Goal: Information Seeking & Learning: Learn about a topic

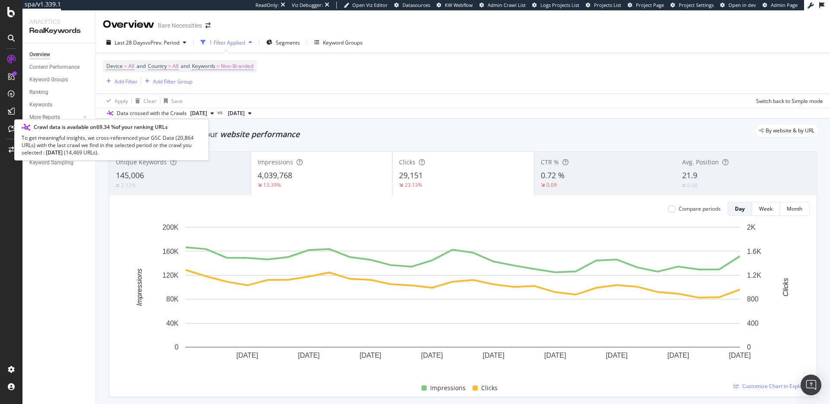
click at [112, 112] on icon at bounding box center [110, 113] width 6 height 5
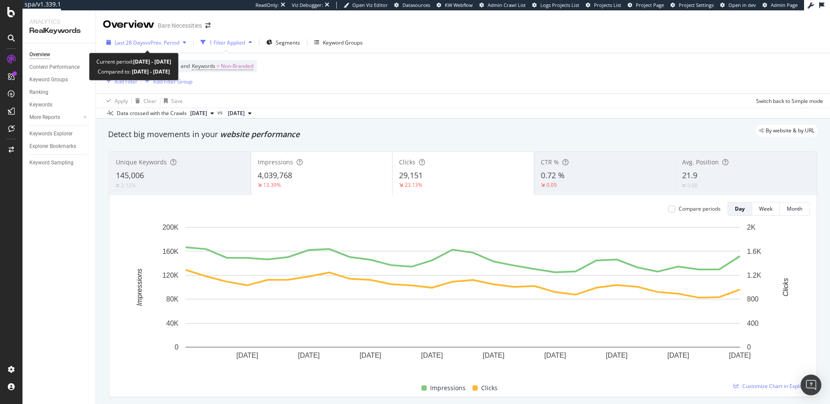
click at [141, 43] on span "Last 28 Days" at bounding box center [130, 42] width 31 height 7
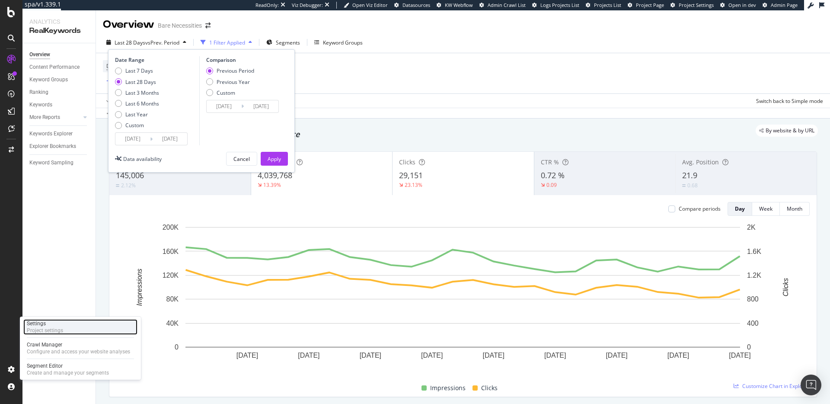
click at [61, 330] on div "Project settings" at bounding box center [45, 330] width 36 height 7
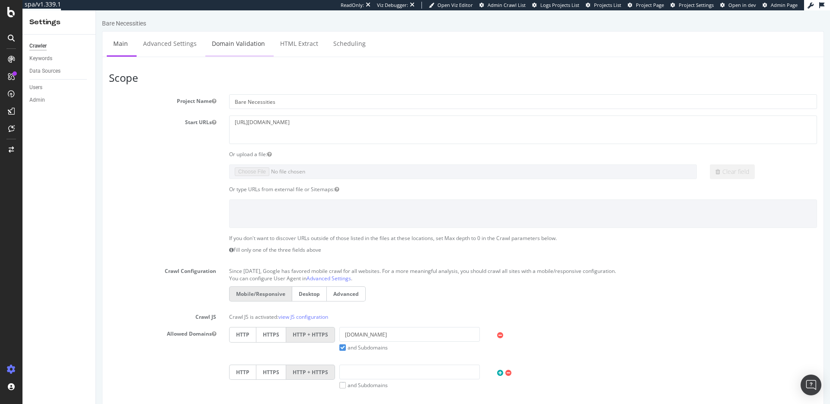
click at [240, 42] on link "Domain Validation" at bounding box center [238, 44] width 66 height 24
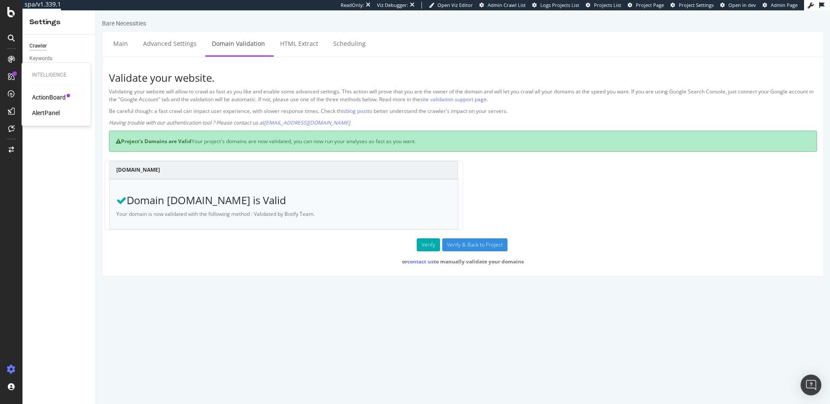
click at [46, 71] on div "Intelligence" at bounding box center [56, 74] width 48 height 7
click at [61, 68] on link "Data Sources" at bounding box center [59, 71] width 60 height 9
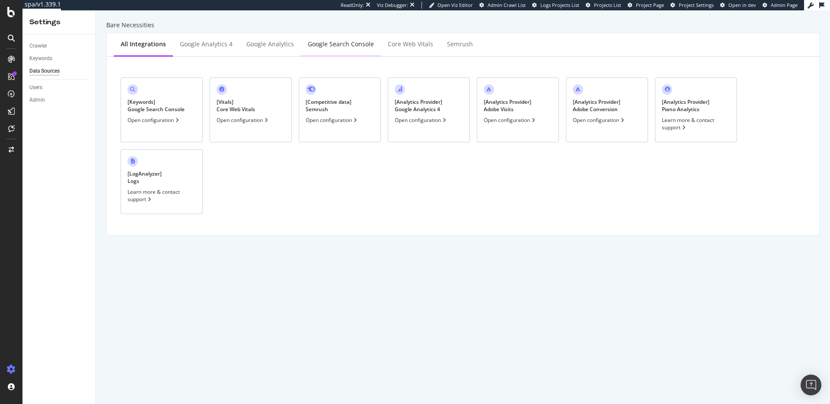
click at [329, 44] on div "Google Search Console" at bounding box center [341, 44] width 66 height 9
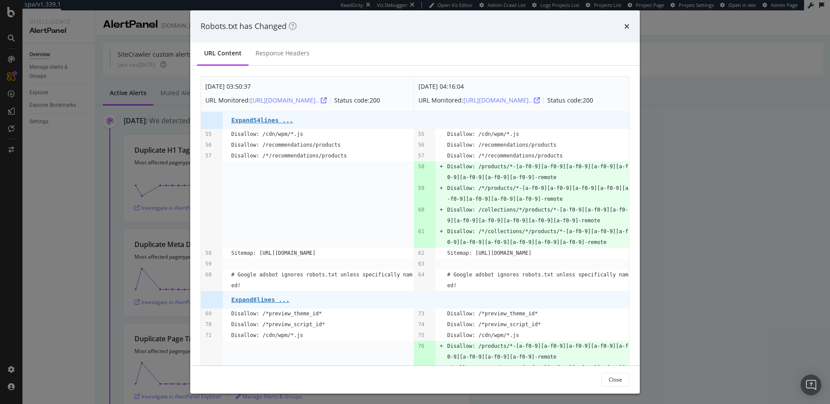
scroll to position [468, 0]
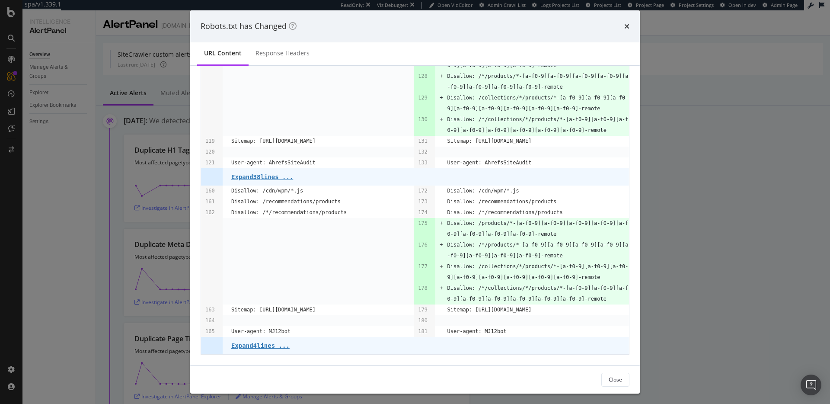
drag, startPoint x: 629, startPoint y: 25, endPoint x: 595, endPoint y: 80, distance: 64.7
click at [629, 25] on icon "times" at bounding box center [627, 26] width 5 height 7
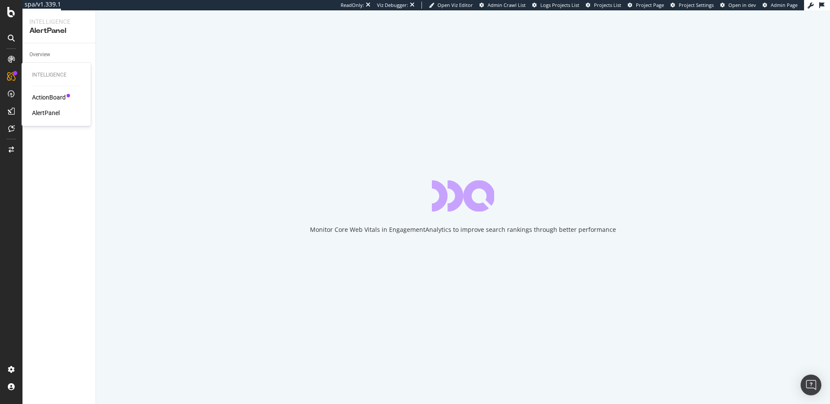
click at [52, 106] on div "ActionBoard AlertPanel" at bounding box center [56, 105] width 48 height 24
click at [54, 109] on div "AlertPanel" at bounding box center [46, 113] width 28 height 9
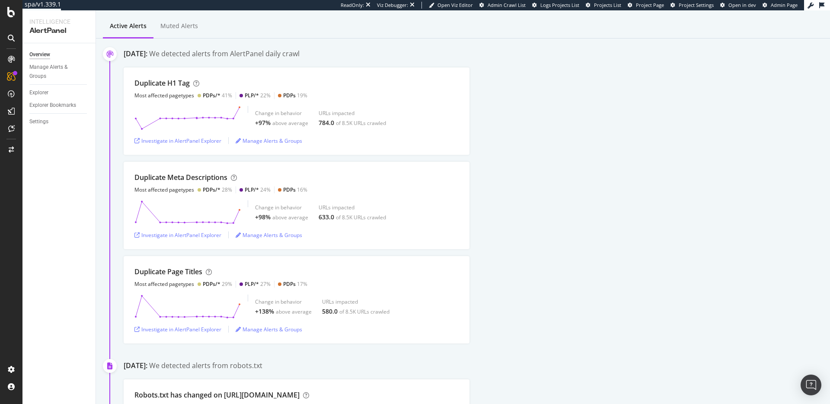
scroll to position [70, 0]
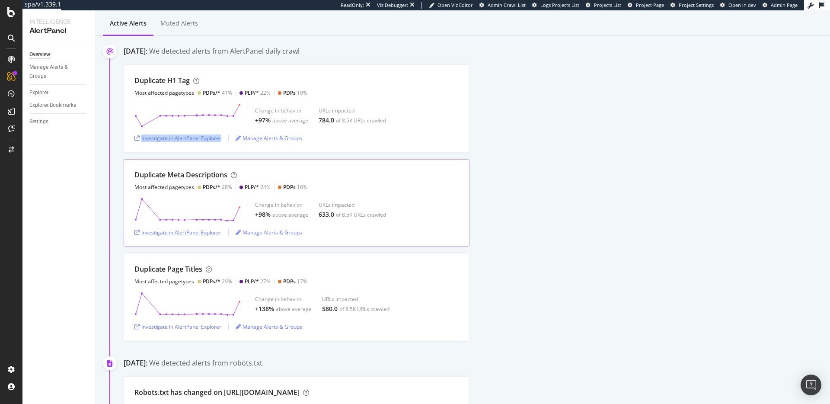
click at [203, 233] on div "Investigate in AlertPanel Explorer" at bounding box center [178, 232] width 87 height 7
click at [208, 328] on div "Investigate in AlertPanel Explorer" at bounding box center [178, 326] width 87 height 7
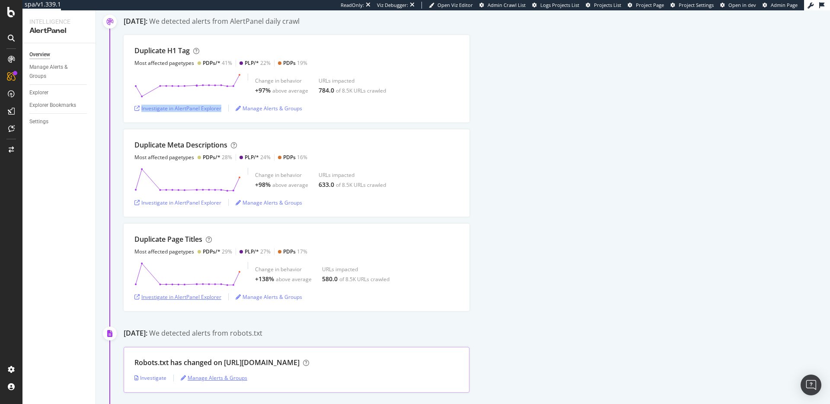
scroll to position [100, 0]
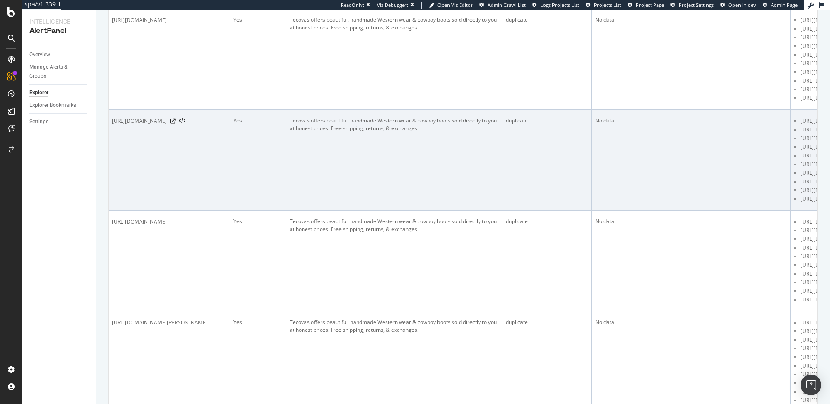
scroll to position [0, 284]
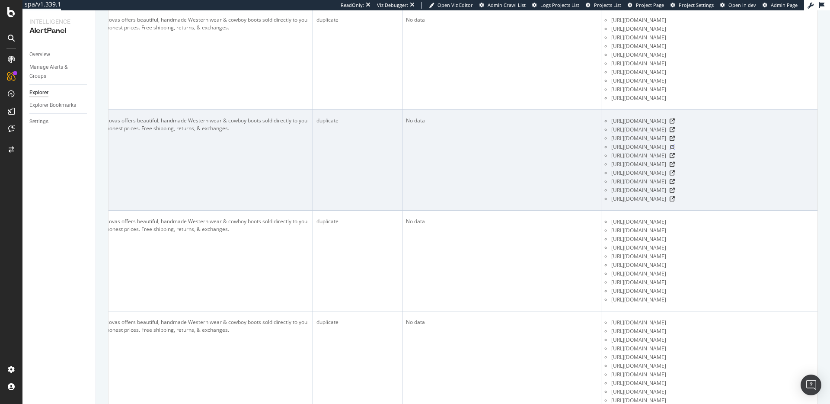
click at [675, 144] on icon at bounding box center [672, 146] width 5 height 5
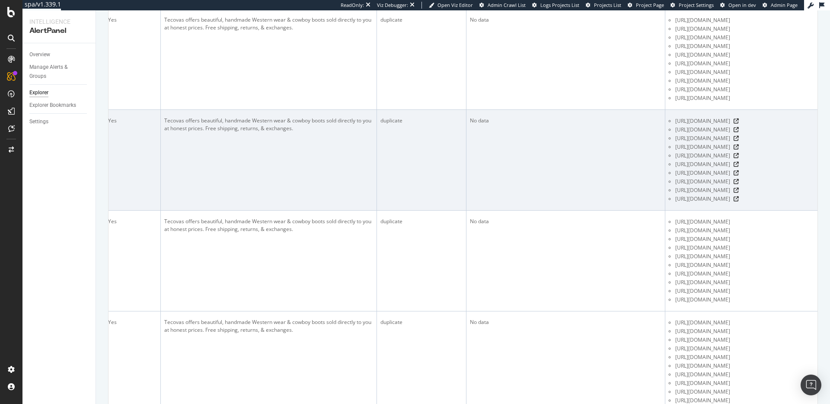
scroll to position [0, 0]
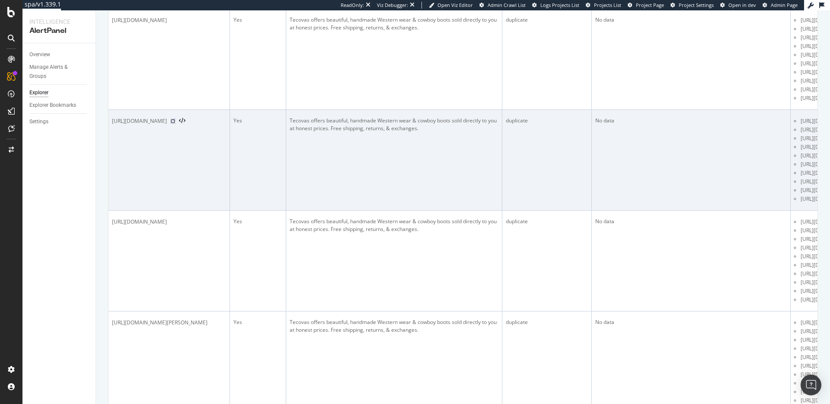
click at [176, 119] on icon at bounding box center [172, 121] width 5 height 5
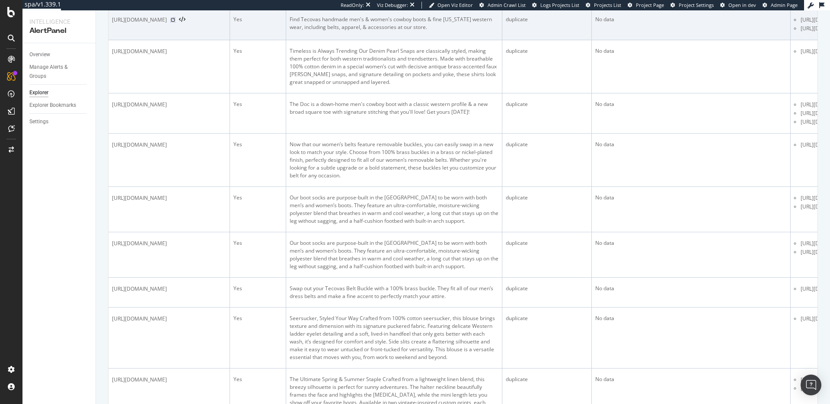
click at [176, 22] on icon at bounding box center [172, 19] width 5 height 5
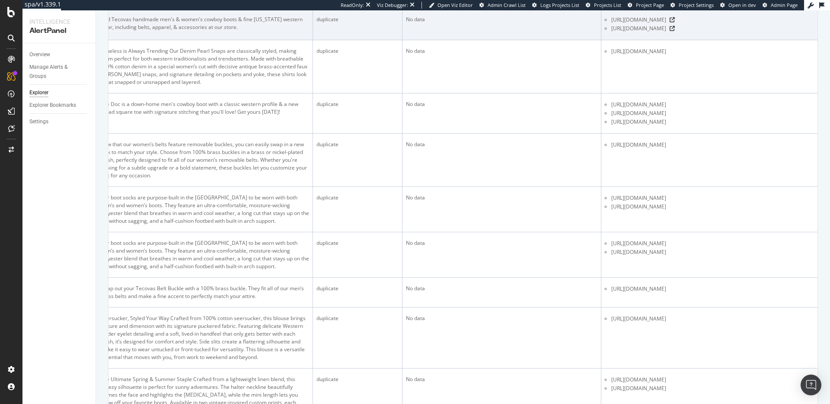
click at [736, 24] on div "https://www.tecovas.com/stores/soho-new-york" at bounding box center [713, 20] width 203 height 9
click at [675, 22] on icon at bounding box center [672, 19] width 5 height 5
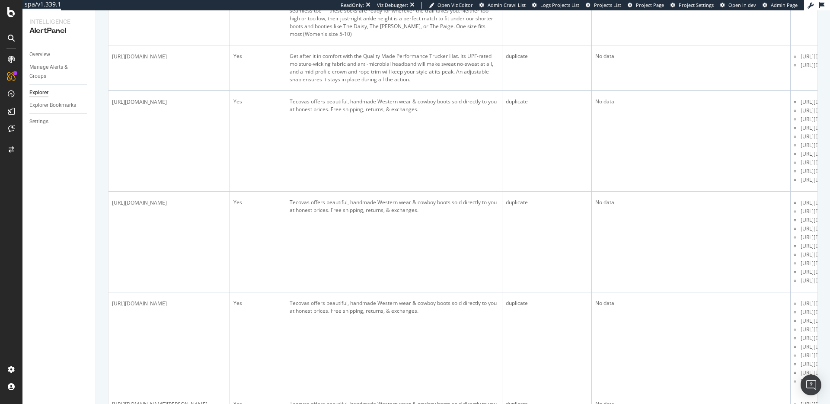
scroll to position [0, 0]
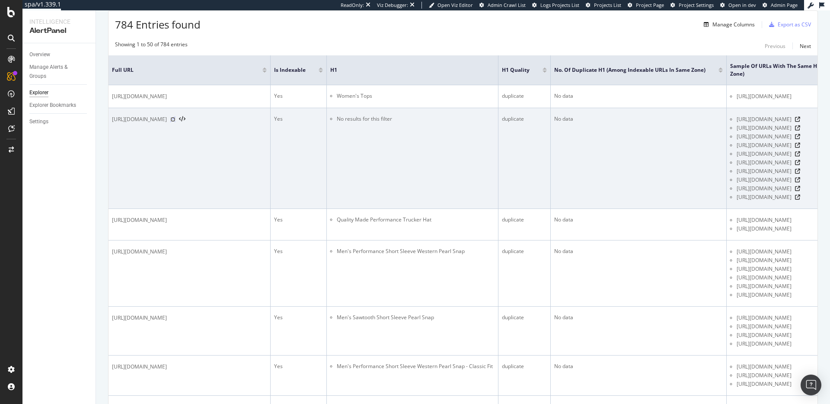
click at [176, 122] on icon at bounding box center [172, 119] width 5 height 5
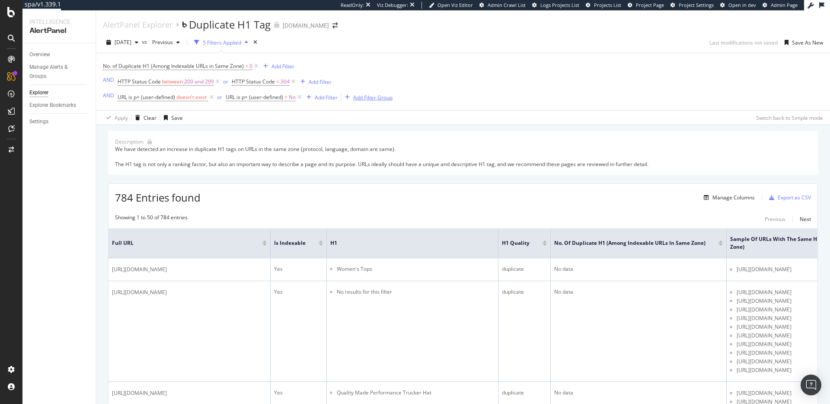
click at [366, 100] on div "Add Filter Group" at bounding box center [372, 97] width 39 height 7
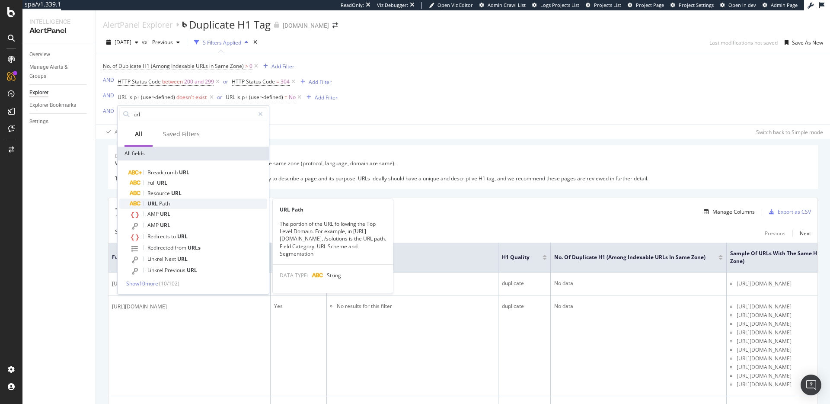
type input "url"
drag, startPoint x: 201, startPoint y: 201, endPoint x: 203, endPoint y: 188, distance: 12.7
click at [201, 201] on div "URL Path" at bounding box center [199, 204] width 138 height 10
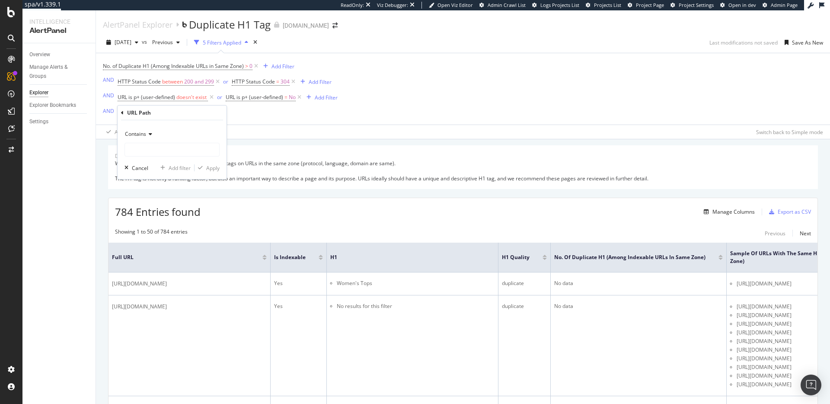
click at [133, 137] on span "Contains" at bounding box center [135, 133] width 21 height 7
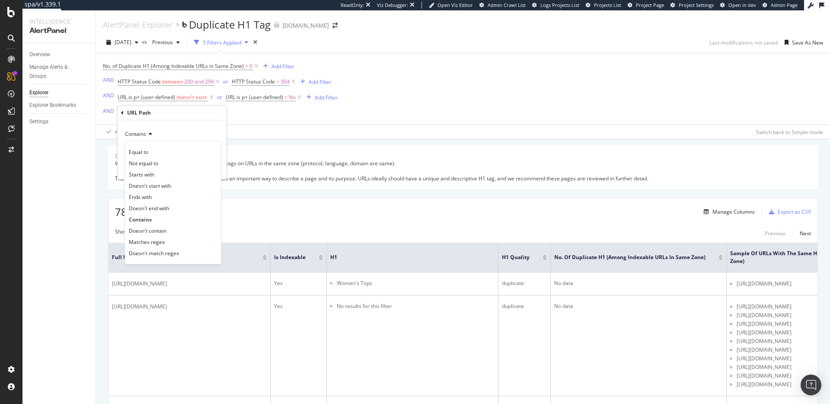
click at [170, 230] on div "Doesn't contain" at bounding box center [173, 230] width 93 height 11
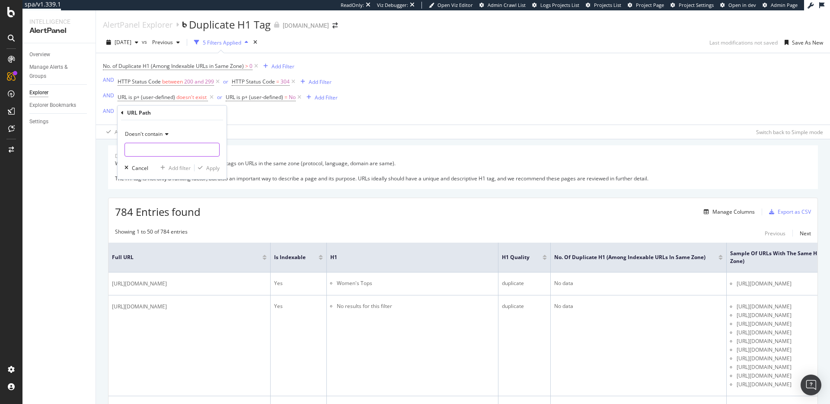
click at [173, 147] on input "text" at bounding box center [172, 150] width 94 height 14
type input "/"
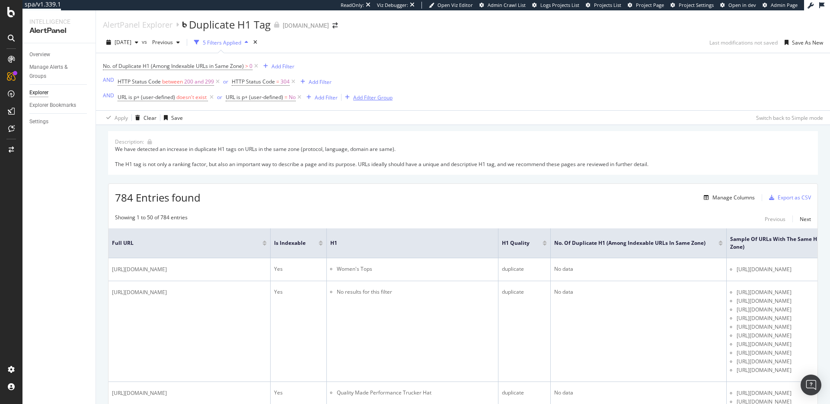
click at [375, 95] on div "Add Filter Group" at bounding box center [372, 97] width 39 height 7
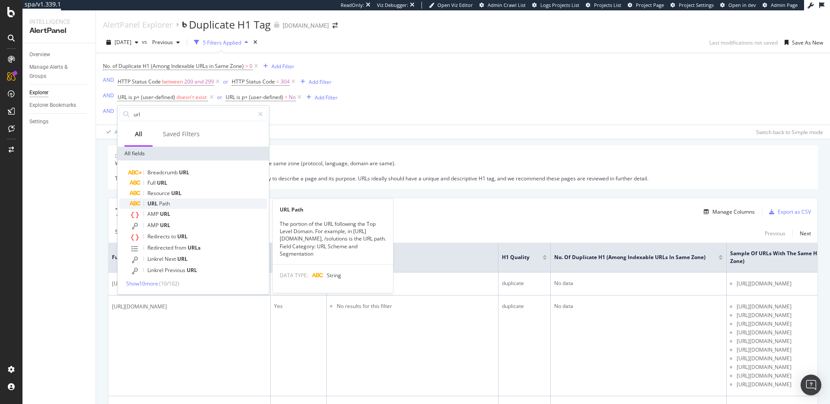
click at [204, 205] on div "URL Path" at bounding box center [199, 204] width 138 height 10
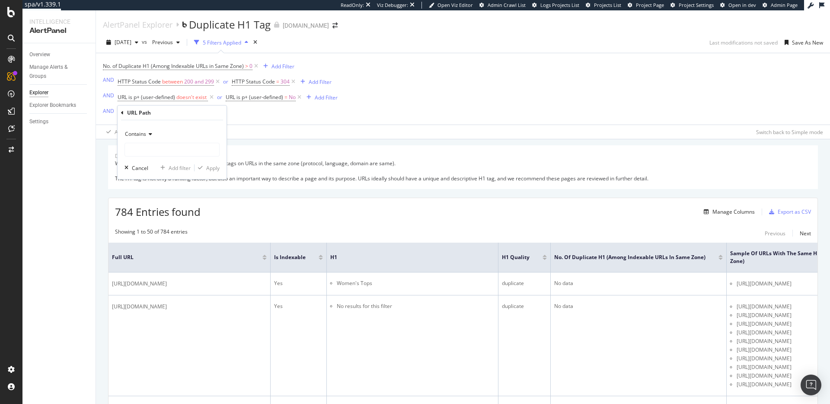
click at [152, 132] on div "Contains" at bounding box center [172, 134] width 95 height 14
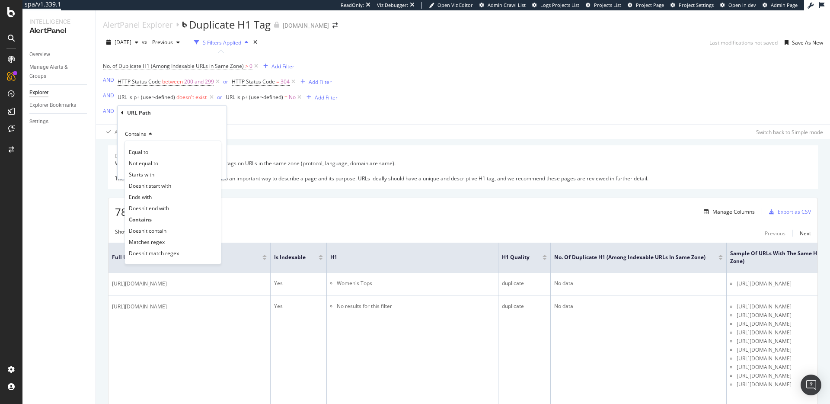
click at [170, 227] on div "Doesn't contain" at bounding box center [173, 230] width 93 height 11
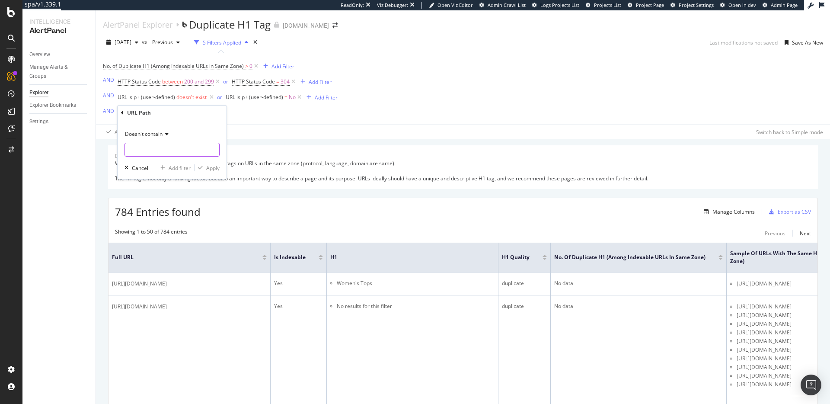
click at [181, 155] on input "text" at bounding box center [172, 150] width 94 height 14
type input "/products/"
click at [208, 169] on div "Apply" at bounding box center [212, 167] width 13 height 7
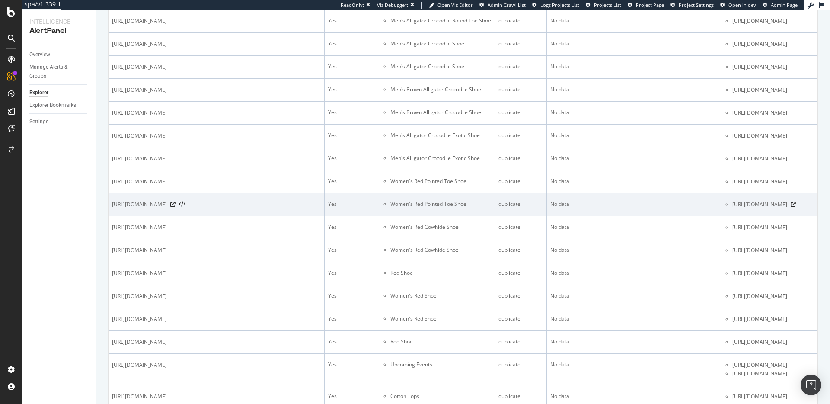
scroll to position [0, 0]
drag, startPoint x: 200, startPoint y: 230, endPoint x: 251, endPoint y: 231, distance: 51.0
click at [167, 209] on span "https://www.tecovas.com/shop/womens/red-pointed_toe-shoe" at bounding box center [139, 204] width 55 height 9
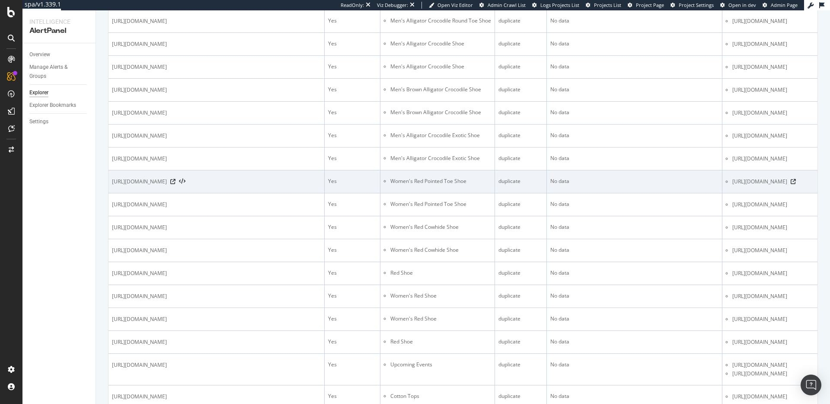
click at [167, 186] on span "https://www.tecovas.com/shop/shoes/womens/red-pointed_toe-shoe" at bounding box center [139, 181] width 55 height 9
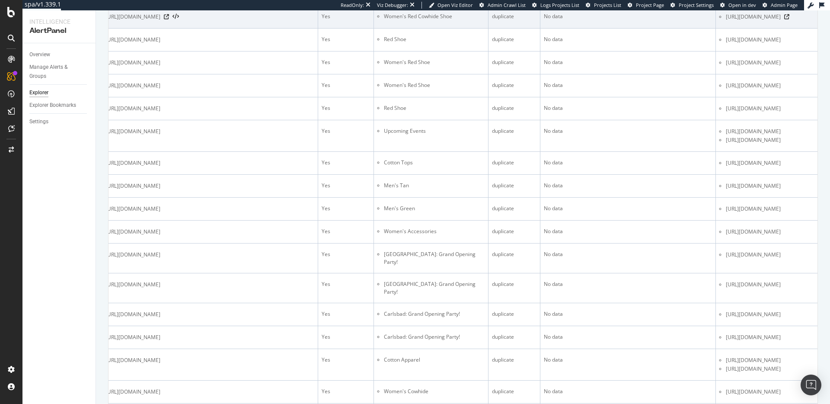
scroll to position [840, 0]
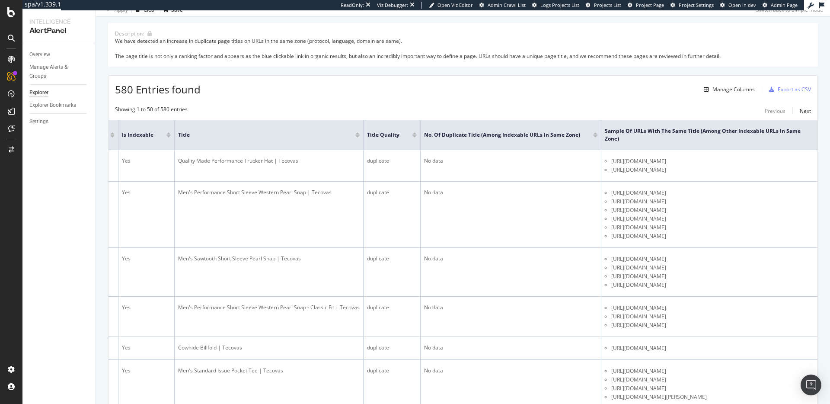
scroll to position [0, 203]
click at [743, 92] on div "Manage Columns" at bounding box center [734, 89] width 42 height 7
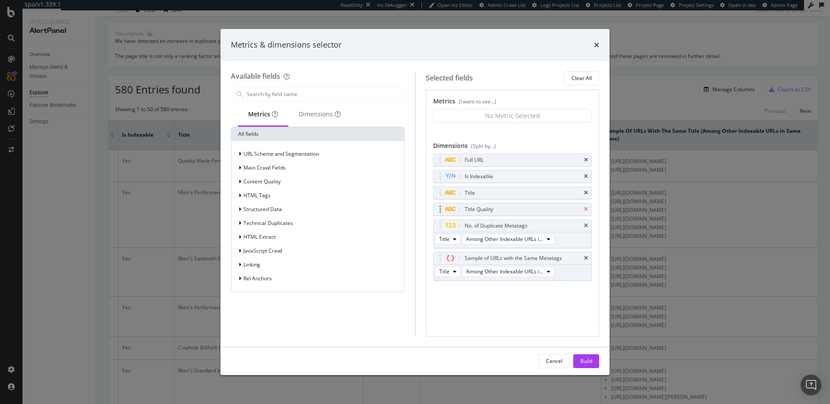
click at [586, 207] on icon "times" at bounding box center [586, 209] width 4 height 5
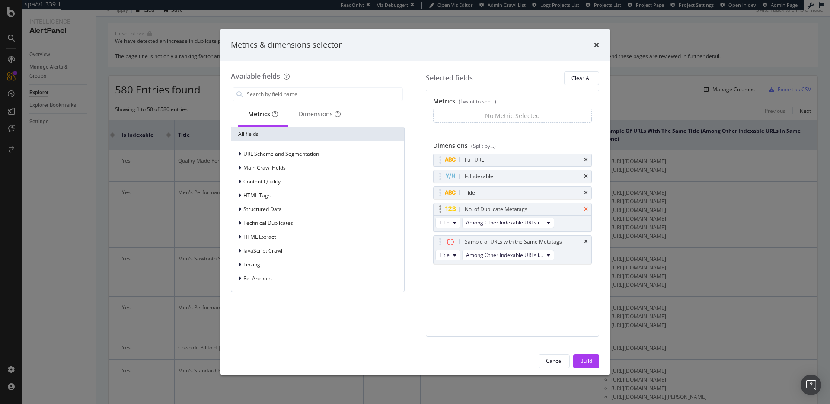
click at [587, 208] on icon "times" at bounding box center [586, 209] width 4 height 5
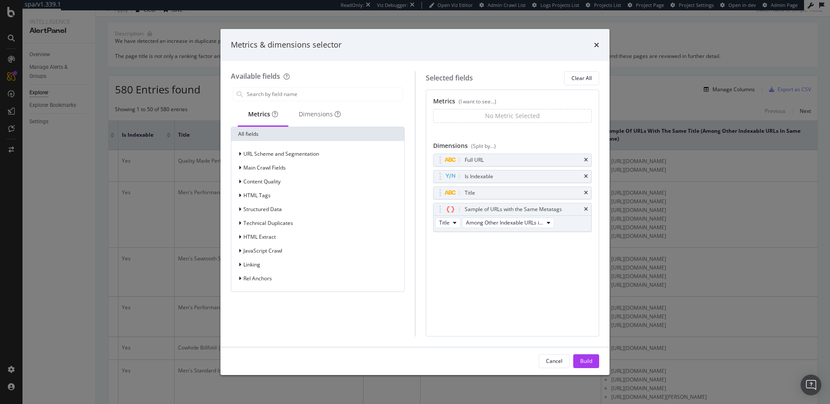
click at [590, 361] on div "Build" at bounding box center [586, 360] width 12 height 7
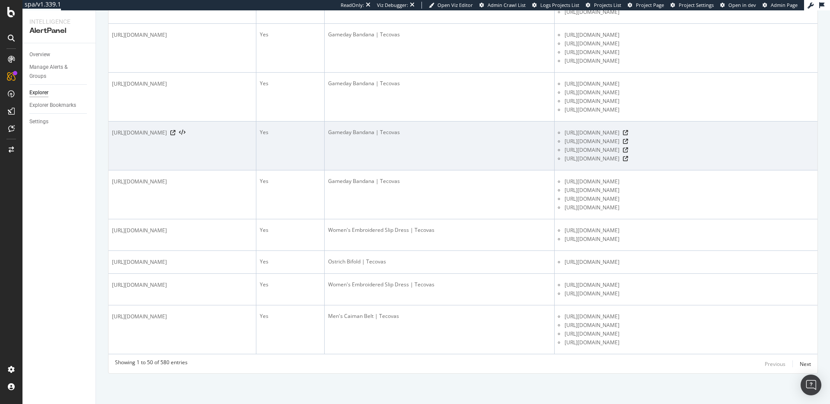
scroll to position [2012, 0]
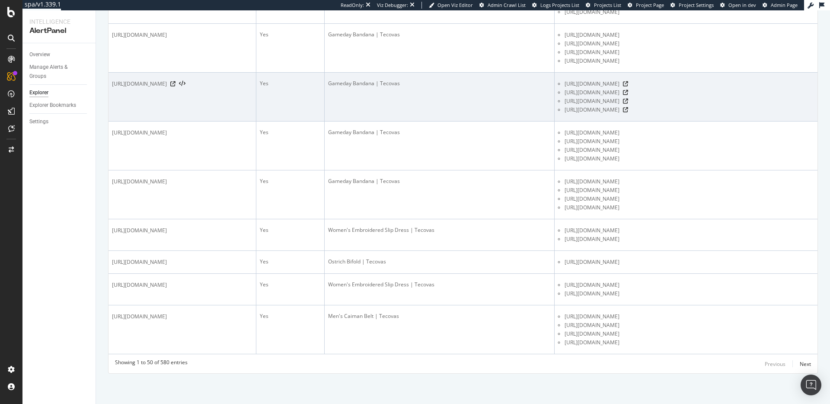
click at [167, 88] on span "https://www.tecovas.com/products/gameday-bandana?color=green-cotton" at bounding box center [139, 84] width 55 height 9
copy div "https://www.tecovas.com/products/gameday-bandana?color=green-cotton"
click at [620, 88] on span "https://www.tecovas.com/products/gameday-bandana" at bounding box center [592, 84] width 55 height 9
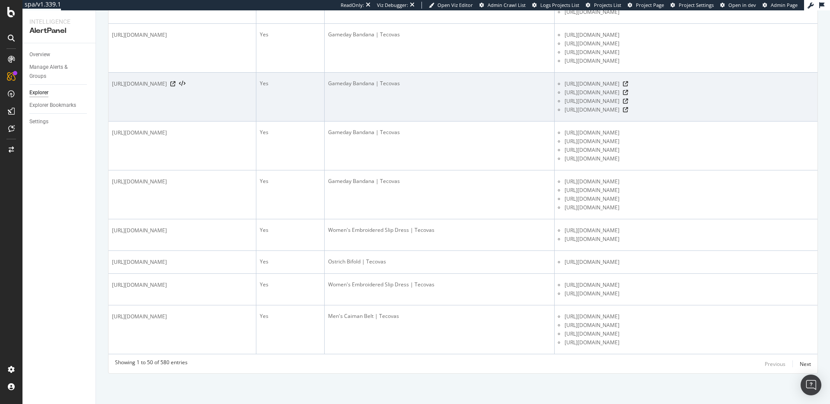
click at [620, 88] on span "https://www.tecovas.com/products/gameday-bandana" at bounding box center [592, 84] width 55 height 9
copy div "https://www.tecovas.com/products/gameday-bandana"
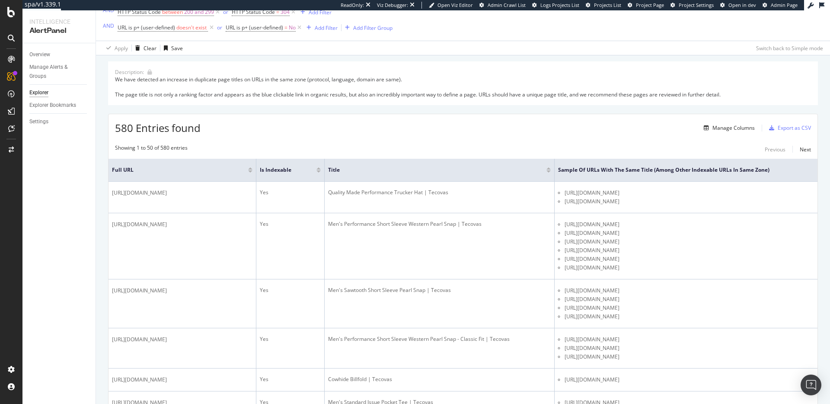
scroll to position [0, 0]
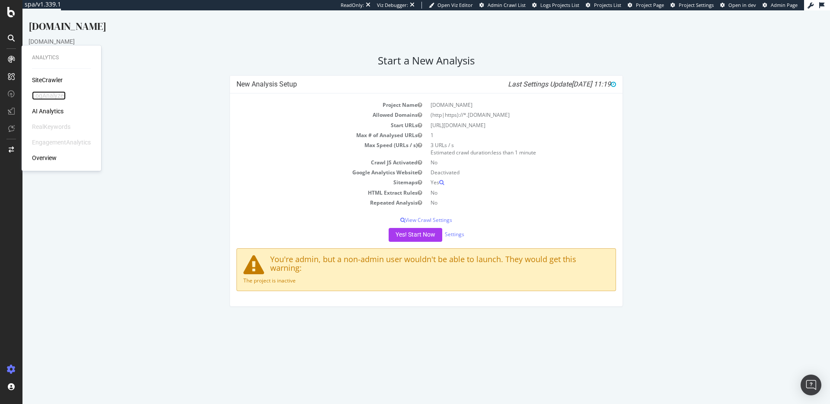
click at [62, 92] on div "LogAnalyzer" at bounding box center [49, 95] width 34 height 9
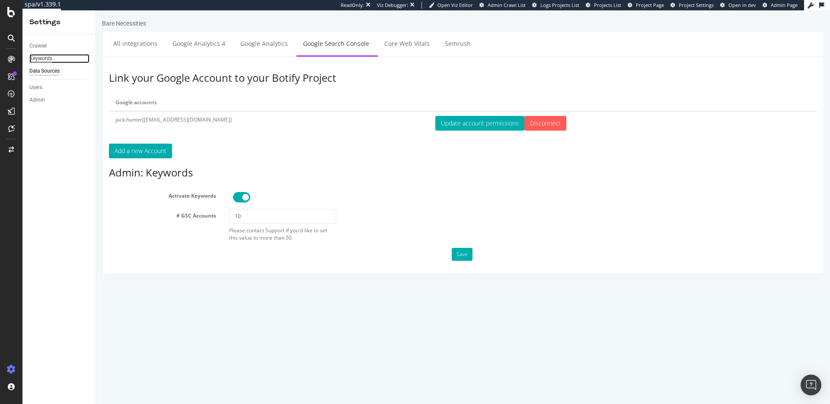
click at [43, 60] on div "Keywords" at bounding box center [40, 58] width 23 height 9
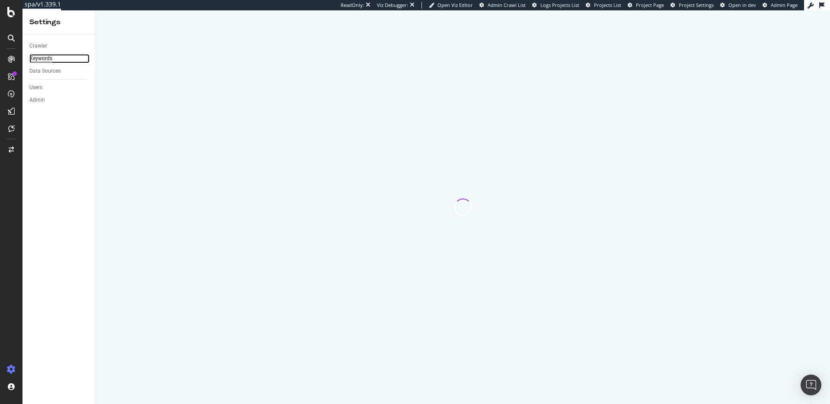
click at [43, 60] on div "Keywords" at bounding box center [40, 58] width 23 height 9
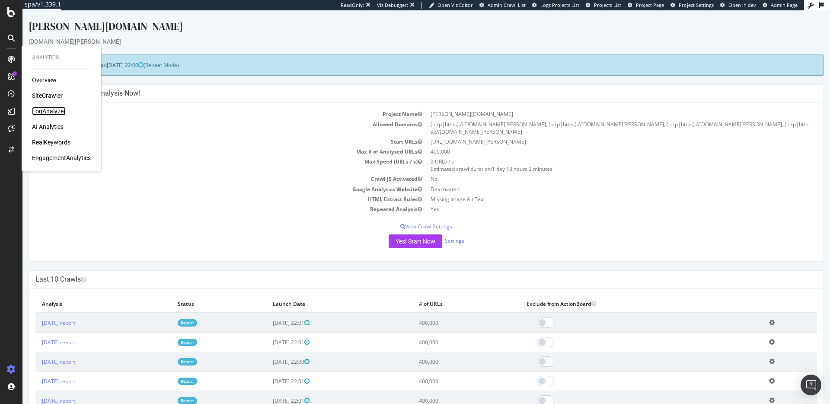
click at [58, 109] on div "LogAnalyzer" at bounding box center [49, 111] width 34 height 9
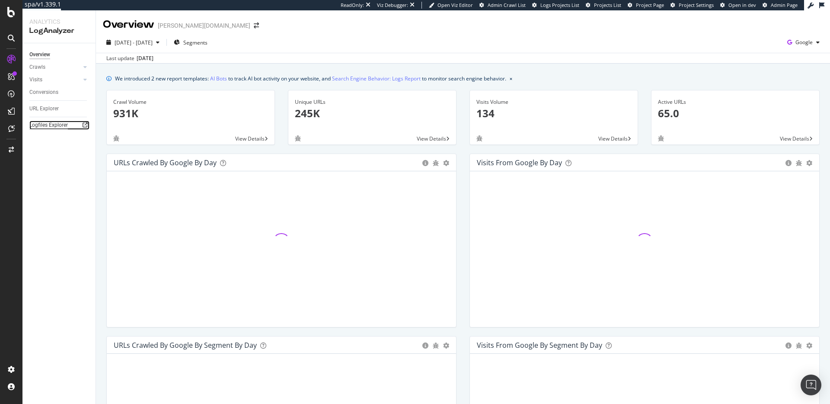
click at [53, 126] on div "Logfiles Explorer" at bounding box center [48, 125] width 38 height 9
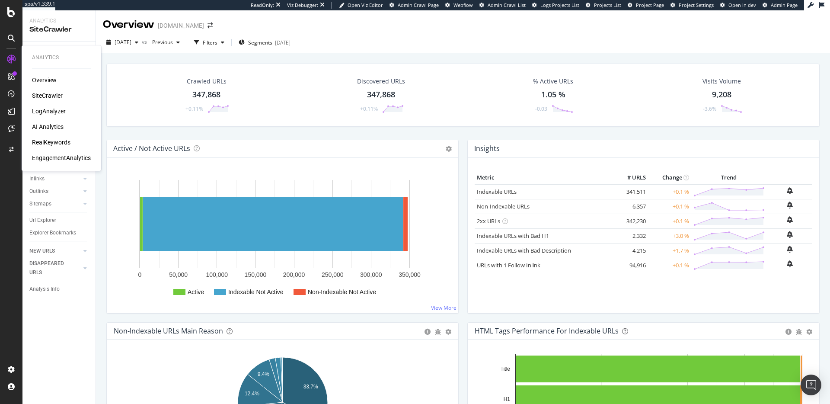
click at [56, 138] on div "RealKeywords" at bounding box center [51, 142] width 38 height 9
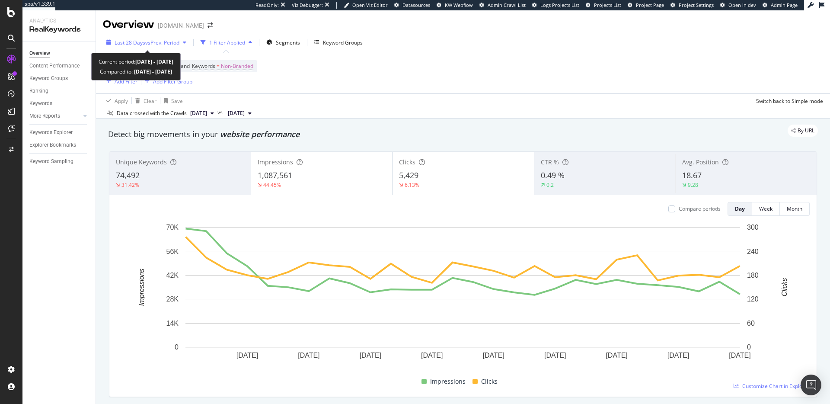
click at [161, 44] on span "vs Prev. Period" at bounding box center [162, 42] width 34 height 7
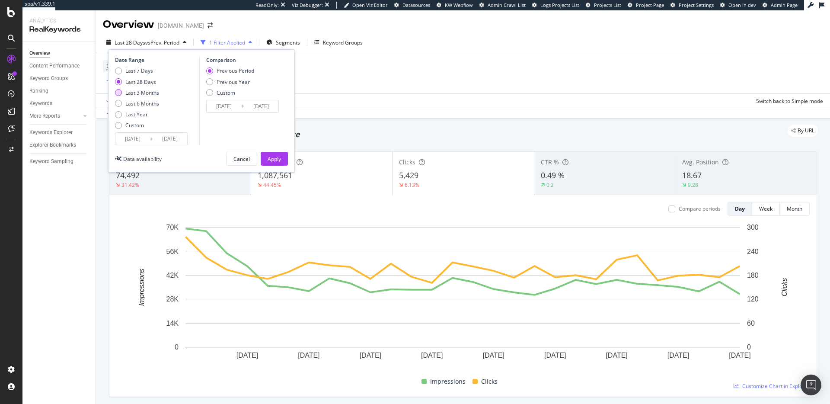
drag, startPoint x: 161, startPoint y: 93, endPoint x: 154, endPoint y: 94, distance: 7.4
click at [161, 93] on div "Last 7 Days Last 28 Days Last 3 Months Last 6 Months Last Year Custom" at bounding box center [156, 99] width 82 height 65
click at [150, 93] on div "Last 3 Months" at bounding box center [142, 92] width 34 height 7
type input "[DATE]"
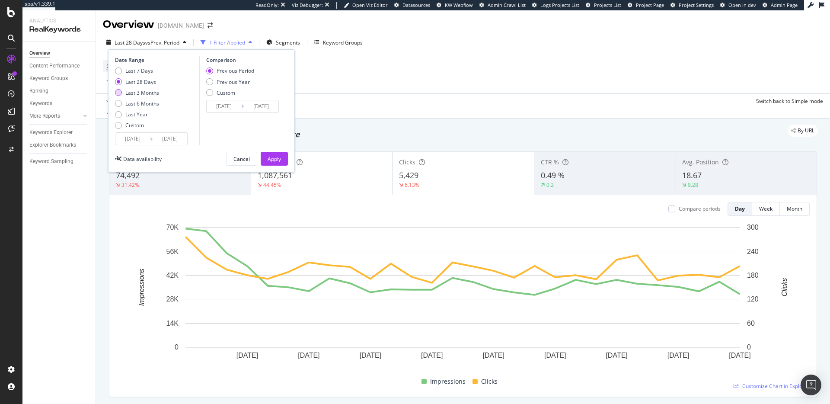
type input "[DATE]"
click at [280, 156] on div "Apply" at bounding box center [274, 158] width 13 height 7
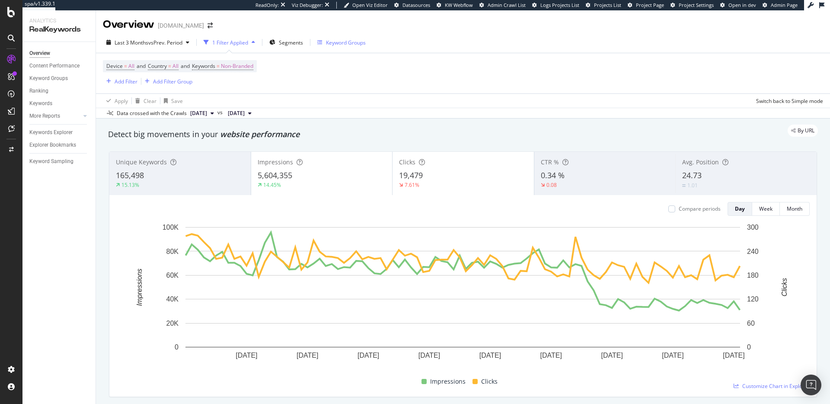
click at [336, 39] on div "Keyword Groups" at bounding box center [346, 42] width 40 height 7
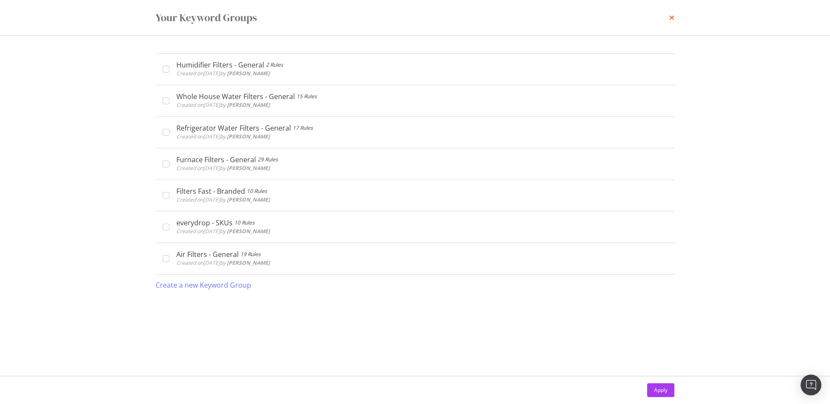
click at [673, 16] on icon "times" at bounding box center [672, 17] width 5 height 7
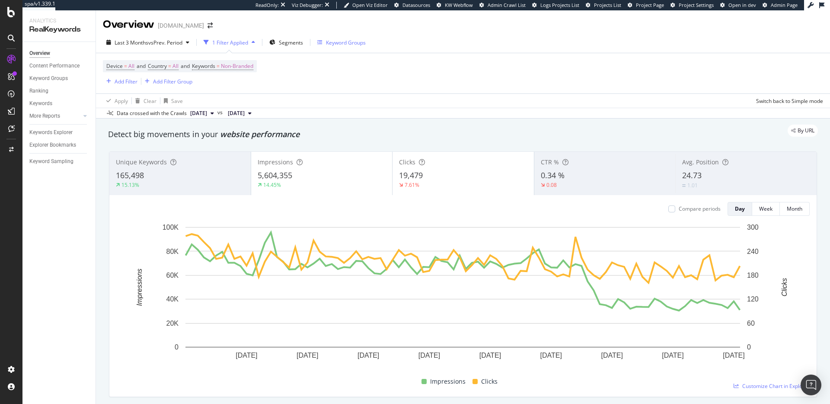
click at [330, 43] on div "Keyword Groups" at bounding box center [346, 42] width 40 height 7
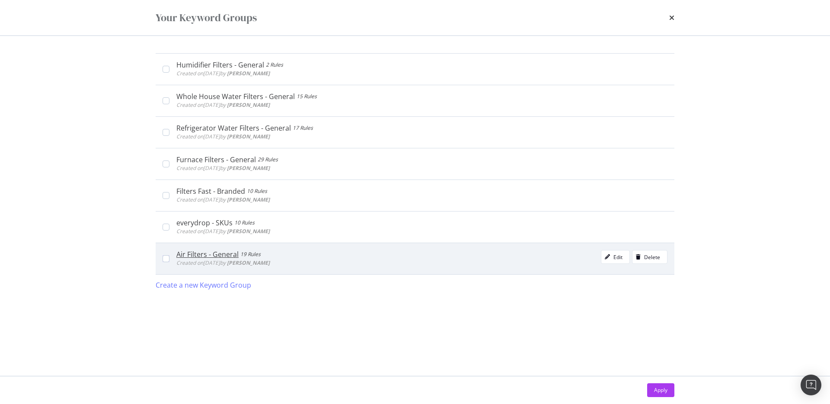
click at [222, 256] on div "Air Filters - General" at bounding box center [207, 254] width 62 height 9
click at [222, 256] on div "Air Filters - General" at bounding box center [209, 254] width 66 height 9
click at [611, 261] on div "Edit" at bounding box center [612, 257] width 21 height 12
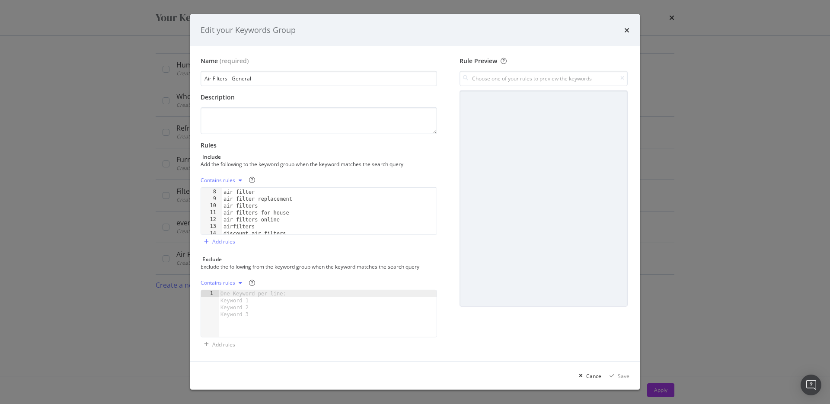
scroll to position [85, 0]
click at [625, 29] on icon "times" at bounding box center [627, 30] width 5 height 7
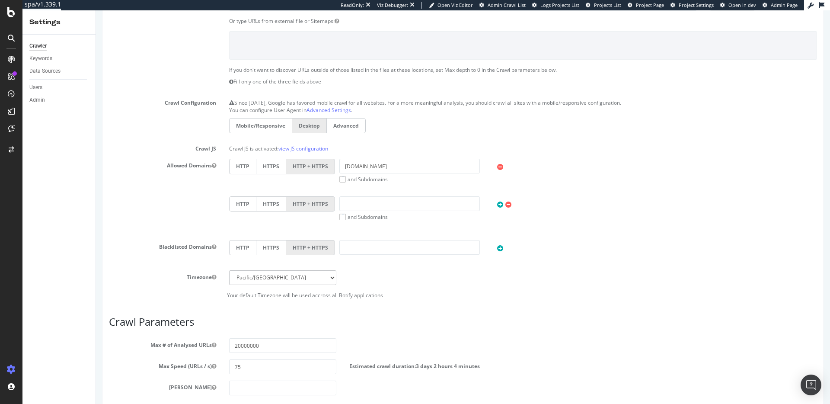
scroll to position [314, 0]
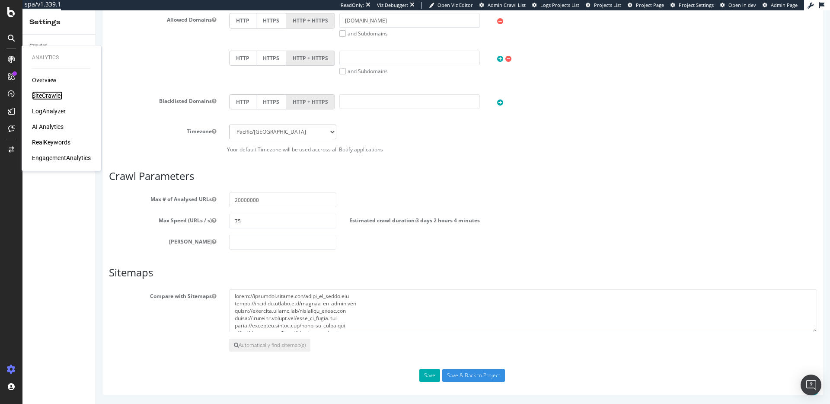
click at [48, 96] on div "SiteCrawler" at bounding box center [47, 95] width 31 height 9
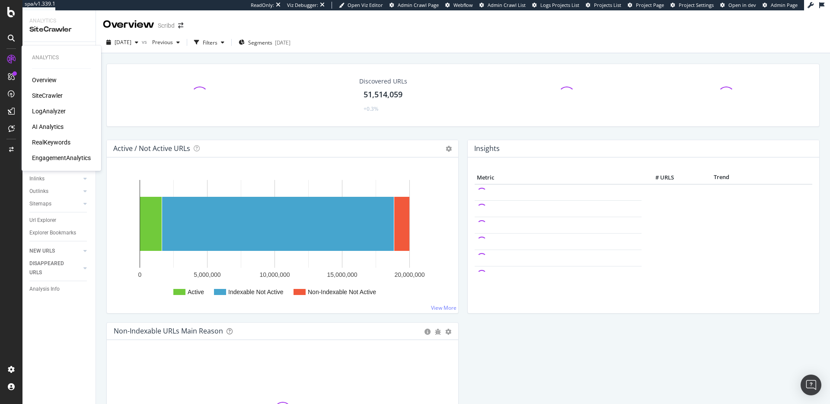
click at [39, 112] on div "LogAnalyzer" at bounding box center [49, 111] width 34 height 9
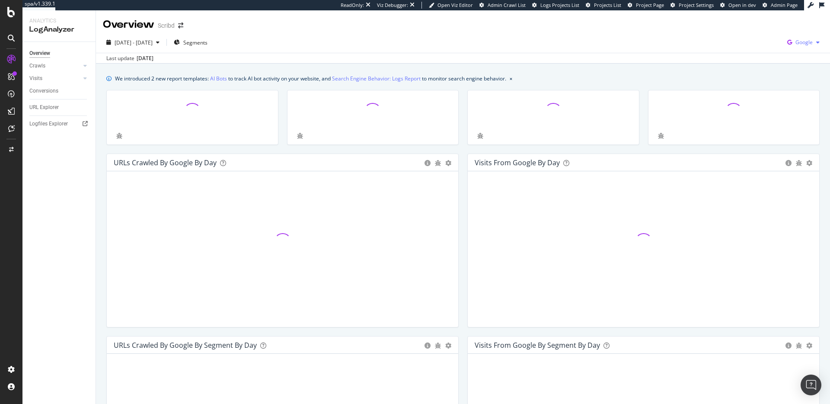
click at [791, 44] on icon "button" at bounding box center [790, 42] width 12 height 12
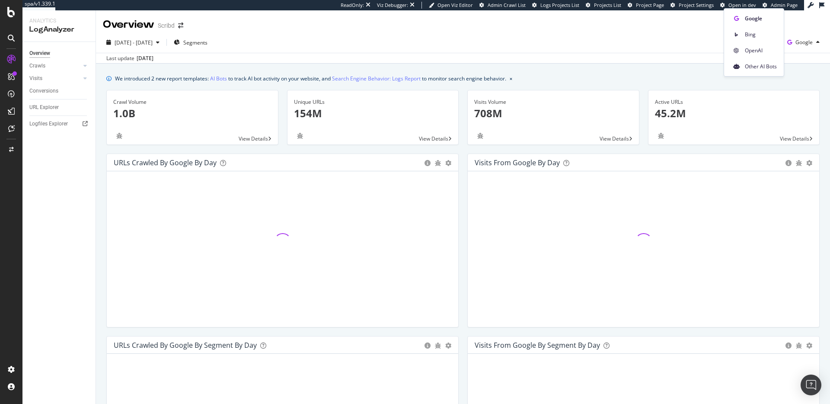
click at [767, 54] on div "OpenAI" at bounding box center [754, 50] width 60 height 13
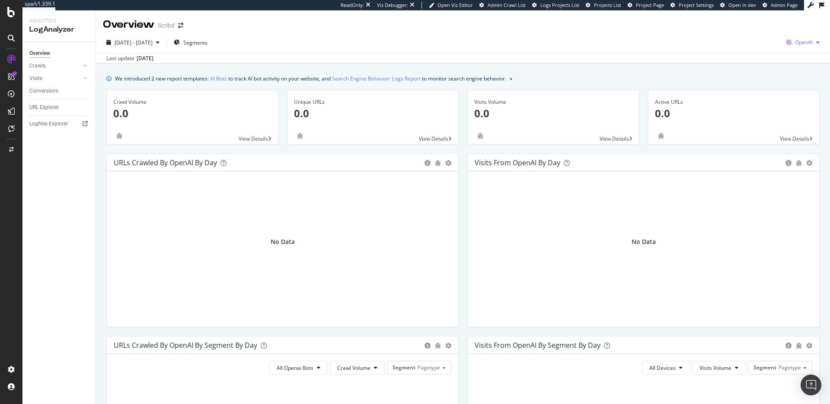
click at [792, 42] on icon "button" at bounding box center [789, 42] width 12 height 12
click at [768, 69] on span "Other AI Bots" at bounding box center [760, 67] width 32 height 8
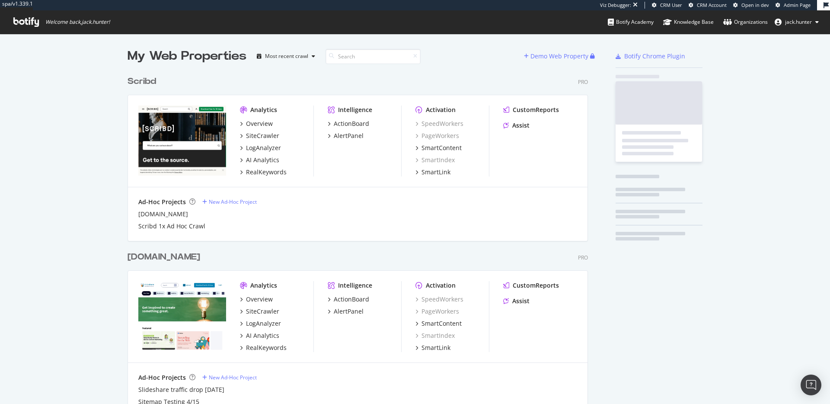
scroll to position [515, 468]
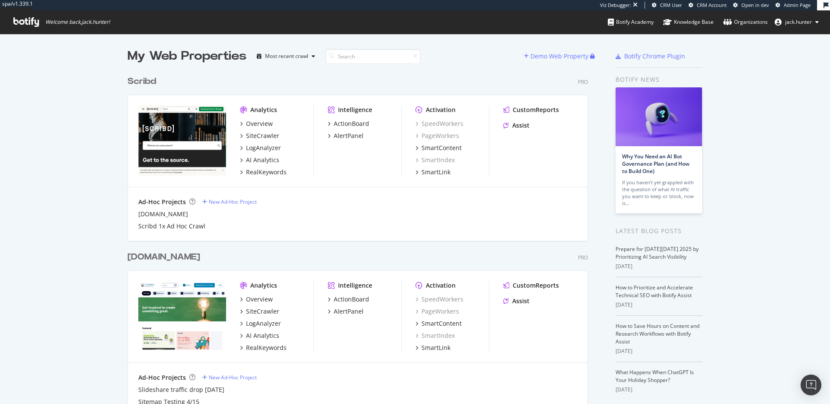
click at [164, 258] on div "[DOMAIN_NAME]" at bounding box center [164, 257] width 73 height 13
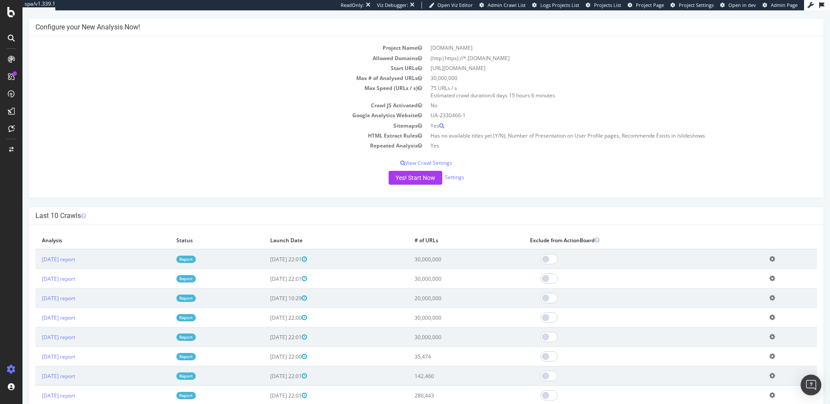
scroll to position [67, 0]
click at [9, 58] on icon at bounding box center [11, 59] width 7 height 7
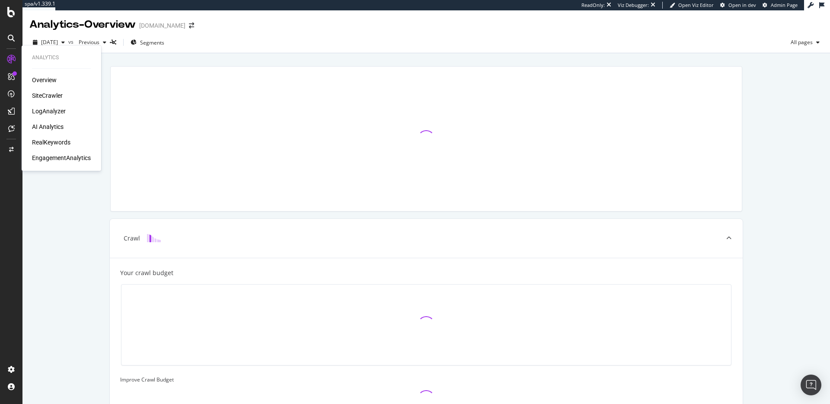
click at [42, 96] on div "SiteCrawler" at bounding box center [47, 95] width 31 height 9
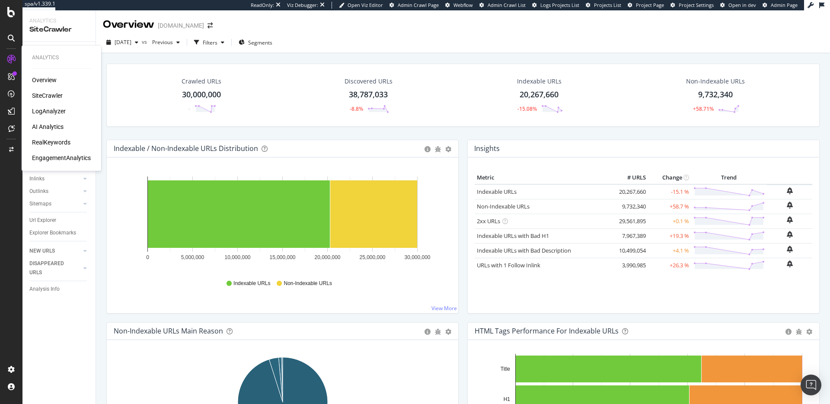
click at [43, 109] on div "LogAnalyzer" at bounding box center [49, 111] width 34 height 9
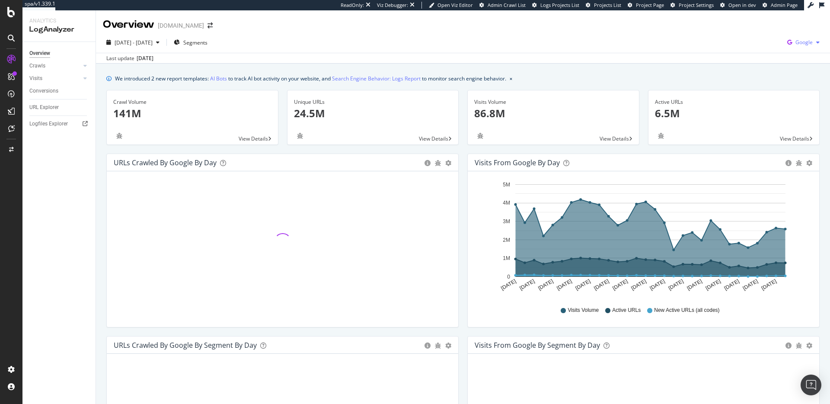
click at [805, 43] on span "Google" at bounding box center [804, 41] width 17 height 7
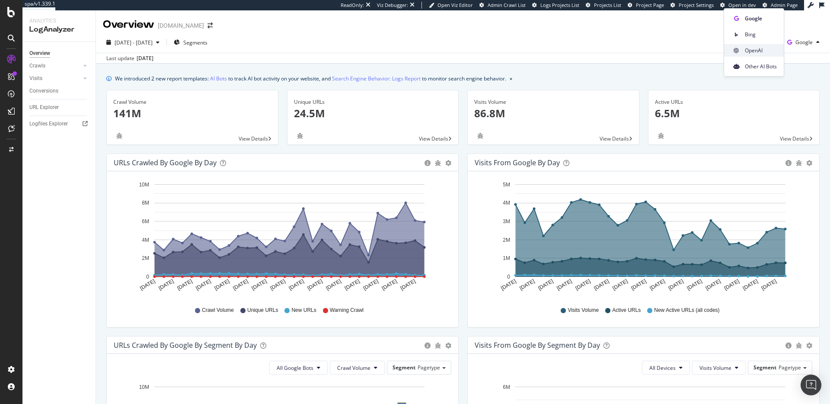
click at [763, 50] on span "OpenAI" at bounding box center [761, 51] width 32 height 8
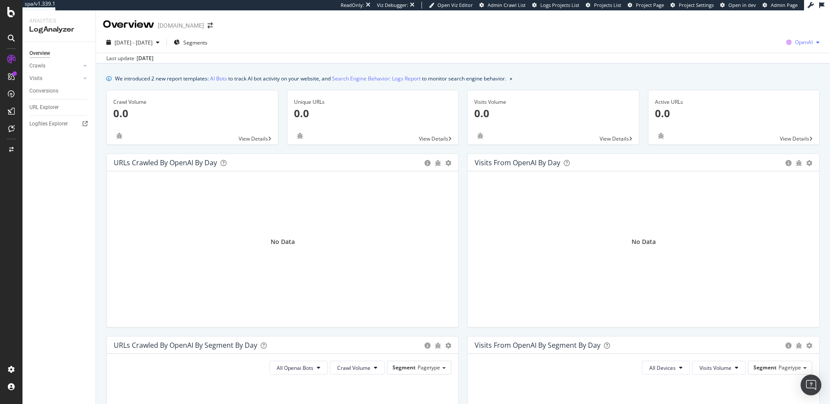
click at [813, 43] on div "button" at bounding box center [818, 42] width 10 height 5
click at [776, 60] on div "Other AI Bots" at bounding box center [753, 66] width 60 height 13
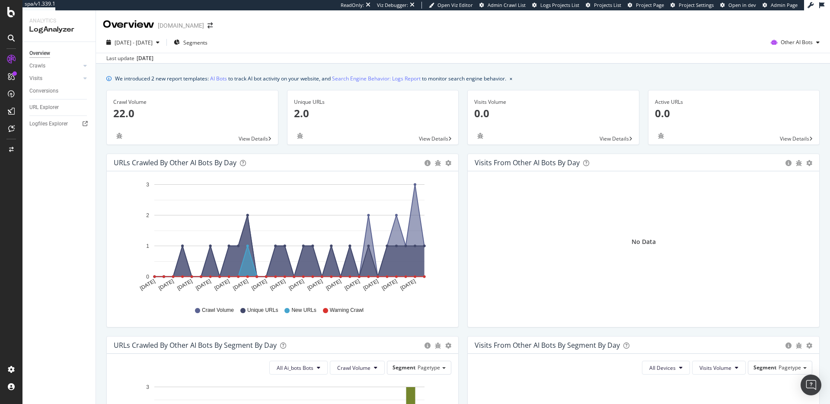
click at [12, 17] on div at bounding box center [11, 202] width 22 height 404
click at [11, 13] on icon at bounding box center [11, 12] width 8 height 10
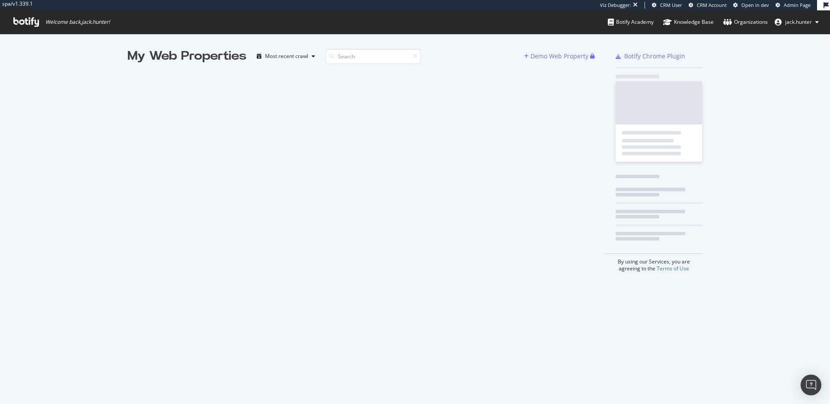
scroll to position [404, 830]
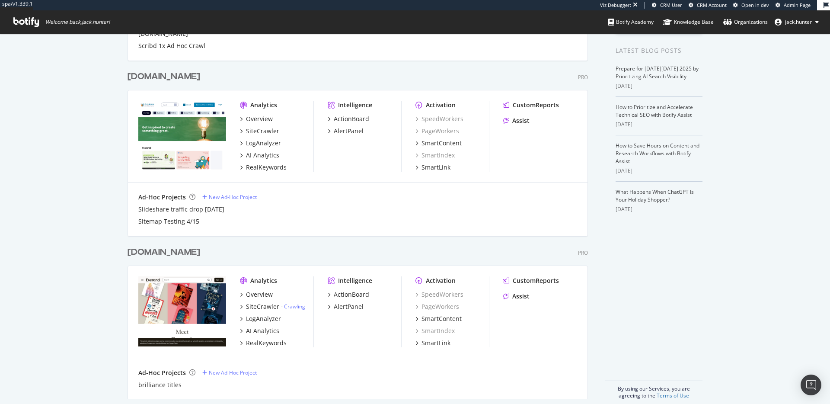
scroll to position [189, 0]
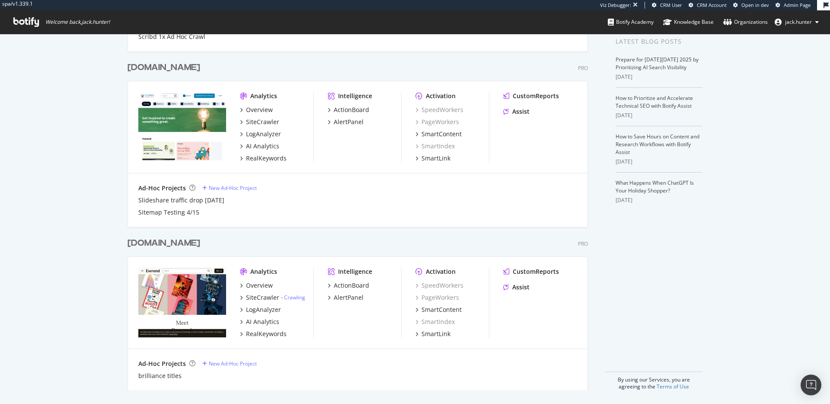
click at [167, 241] on div "[DOMAIN_NAME]" at bounding box center [164, 243] width 73 height 13
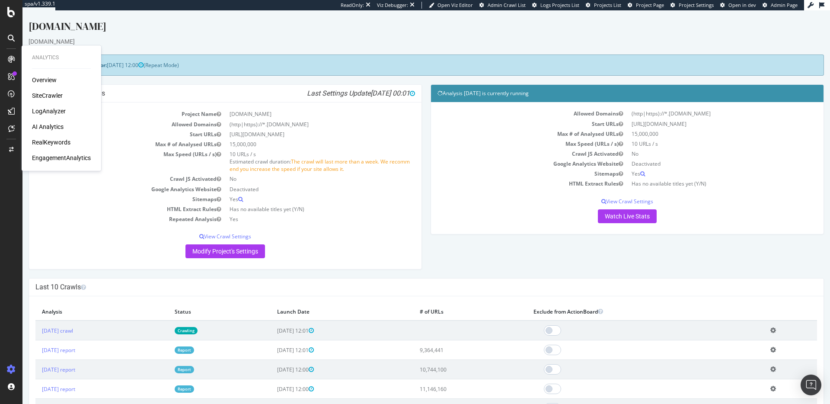
click at [51, 113] on div "LogAnalyzer" at bounding box center [49, 111] width 34 height 9
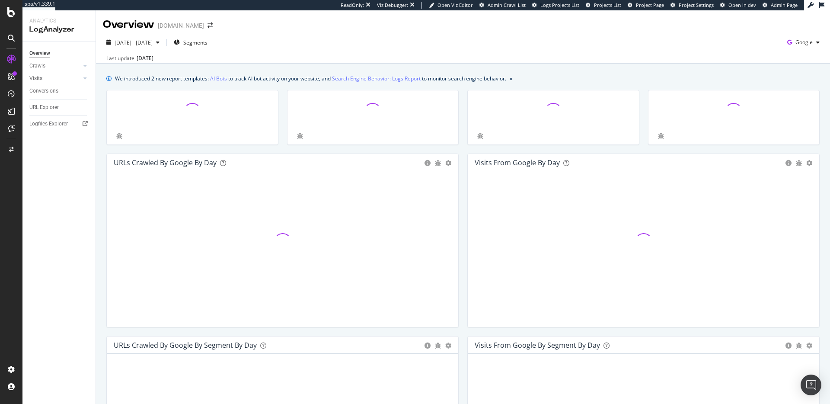
scroll to position [3, 0]
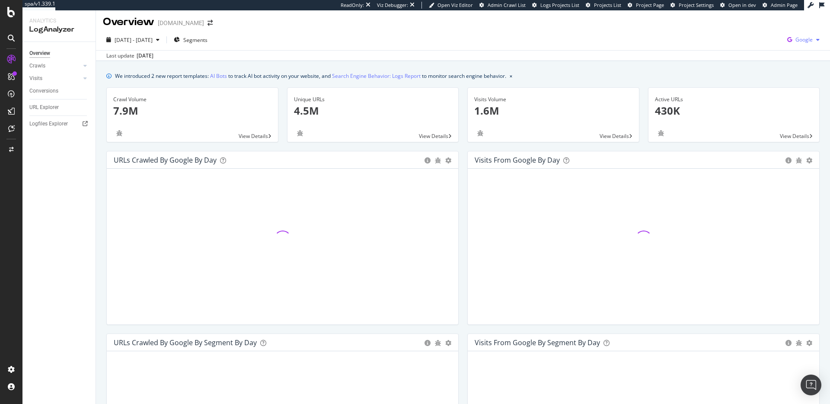
click at [808, 41] on span "Google" at bounding box center [804, 39] width 17 height 7
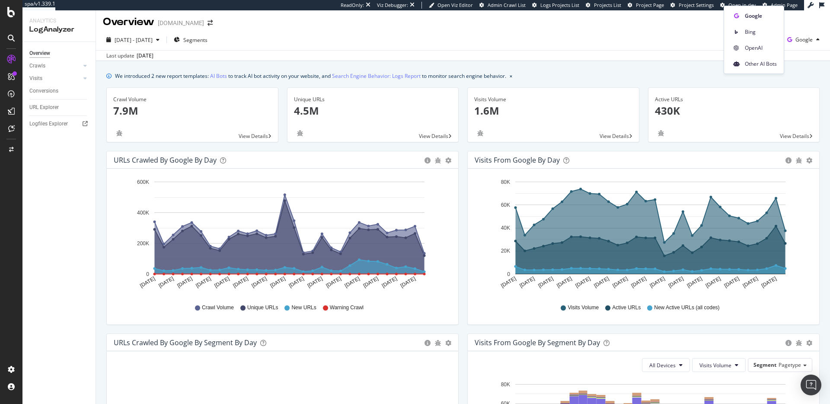
click at [738, 48] on icon at bounding box center [736, 47] width 5 height 5
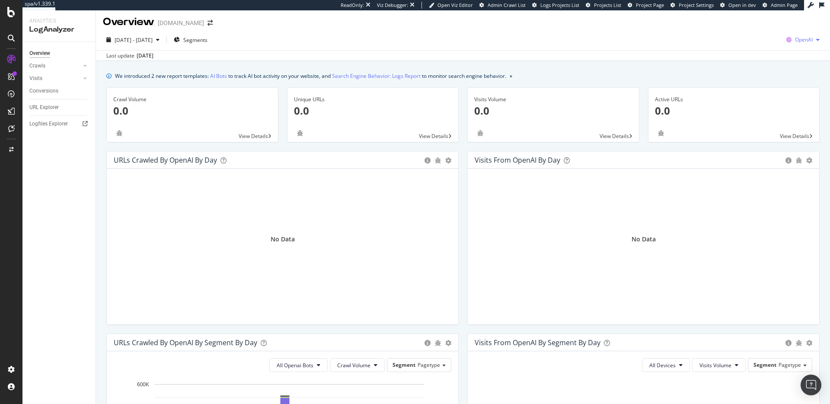
click at [813, 36] on span "OpenAI" at bounding box center [804, 39] width 18 height 7
click at [755, 65] on span "Other AI Bots" at bounding box center [760, 64] width 32 height 8
